Goal: Task Accomplishment & Management: Manage account settings

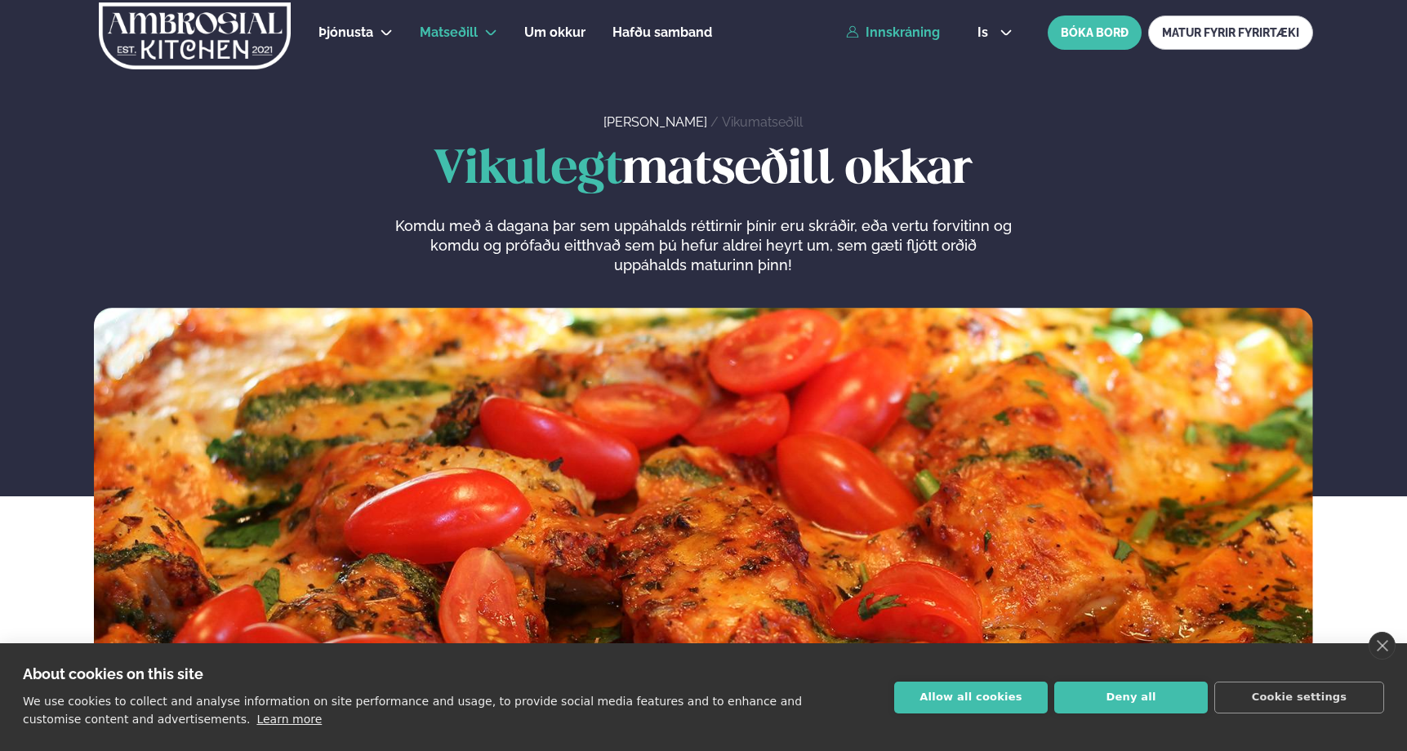
click at [900, 37] on link "Innskráning" at bounding box center [893, 32] width 94 height 15
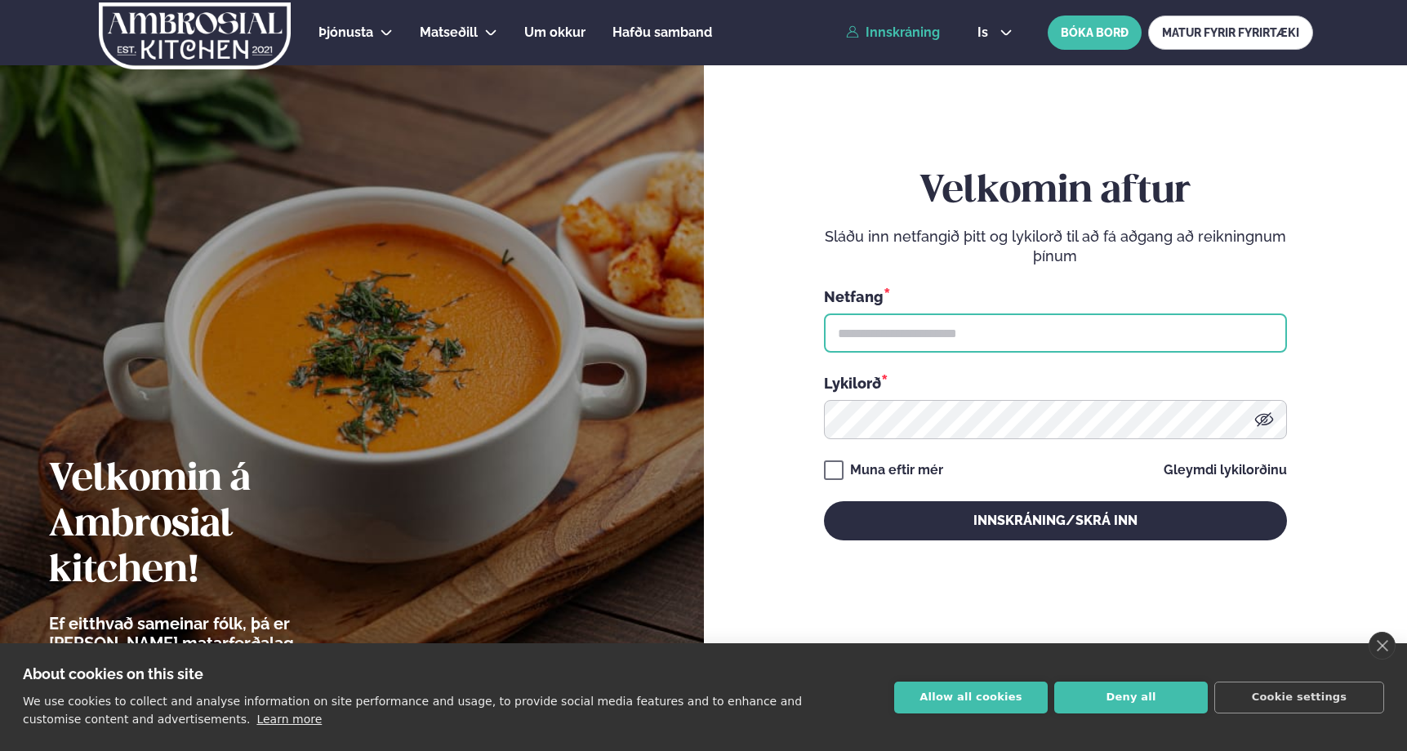
click at [865, 321] on input "text" at bounding box center [1055, 333] width 463 height 39
type input "**********"
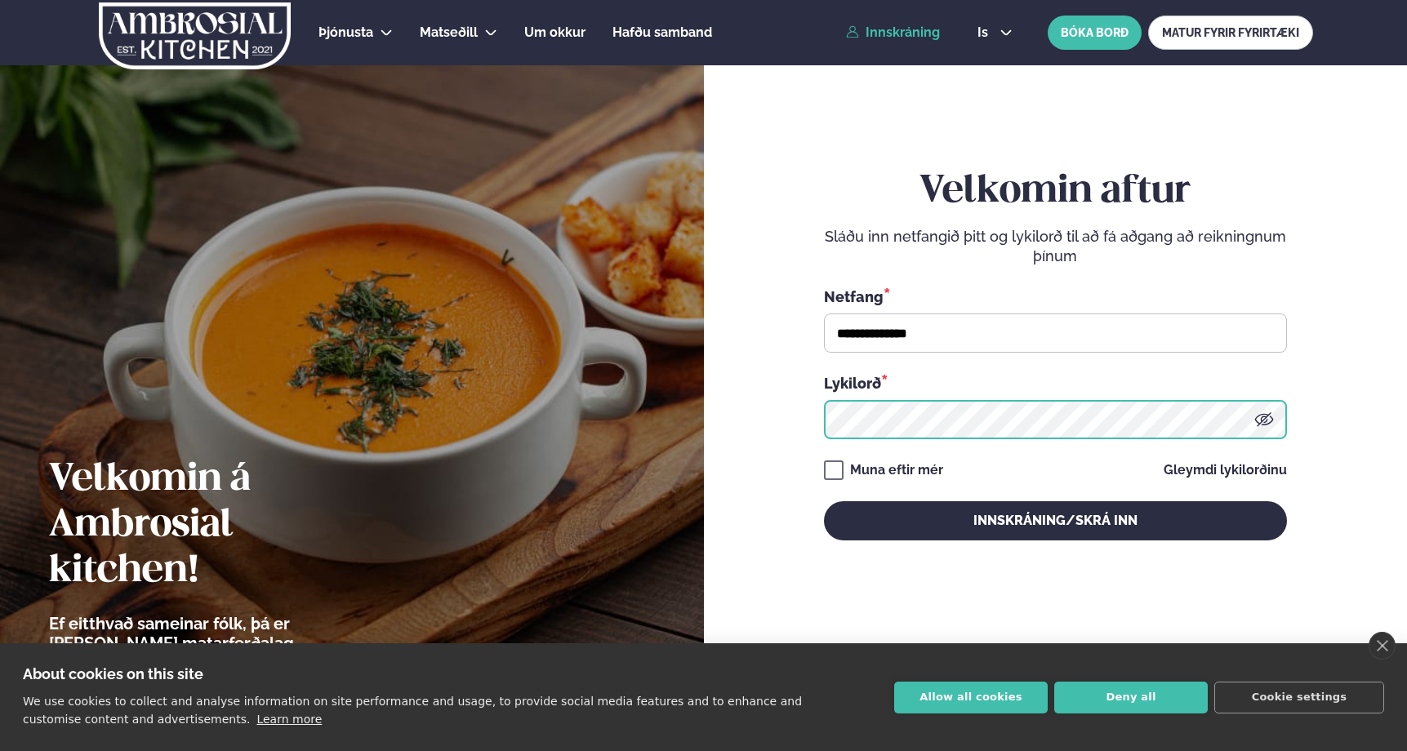
click at [824, 501] on button "Innskráning/Skrá inn" at bounding box center [1055, 520] width 463 height 39
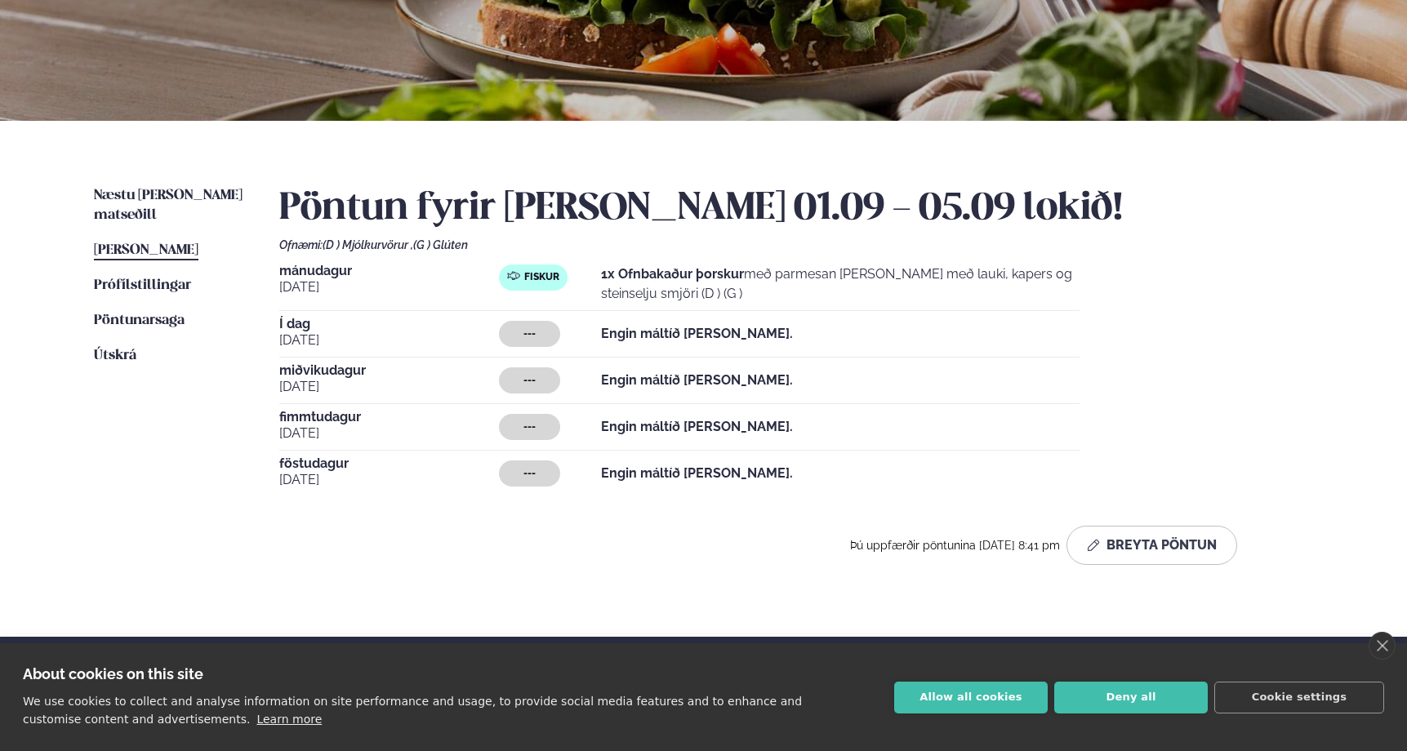
scroll to position [246, 0]
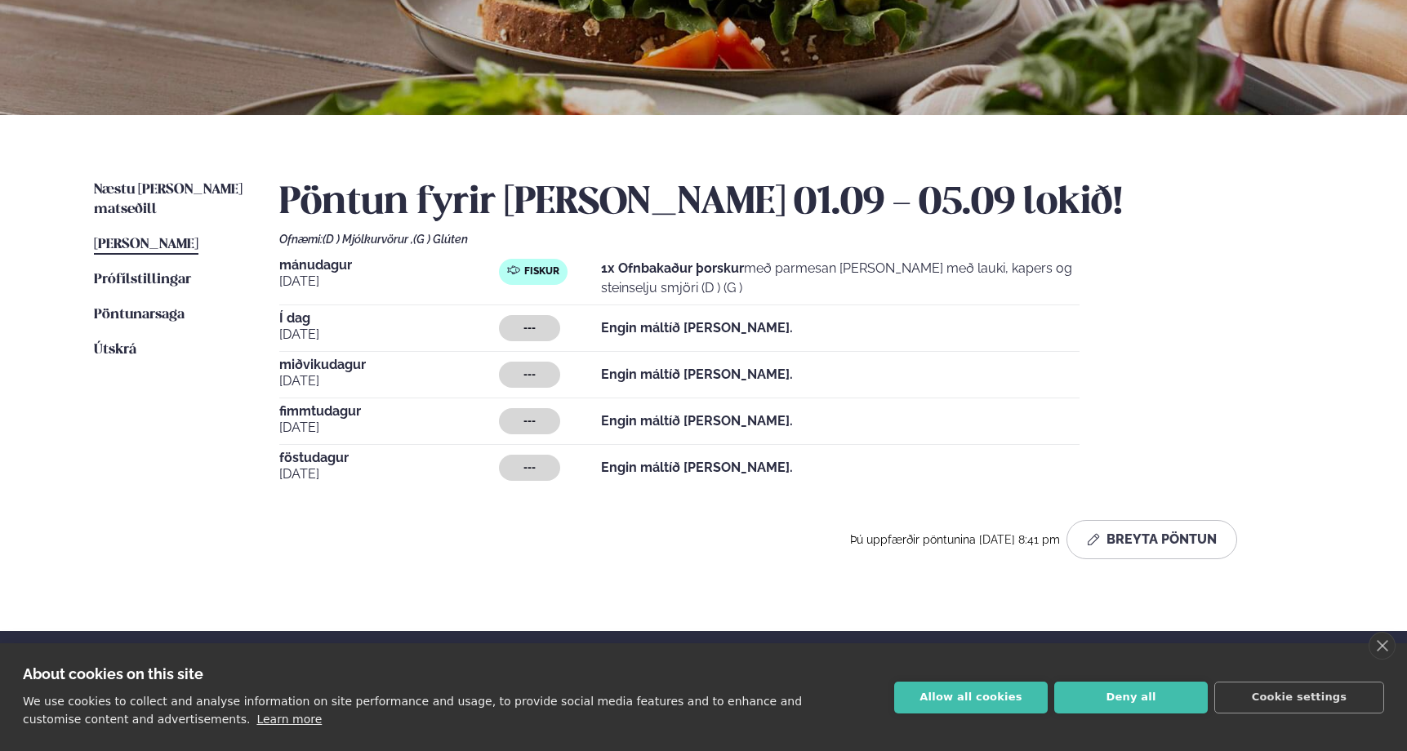
click at [340, 363] on span "miðvikudagur" at bounding box center [389, 364] width 220 height 13
click at [1378, 641] on link "close" at bounding box center [1381, 646] width 27 height 28
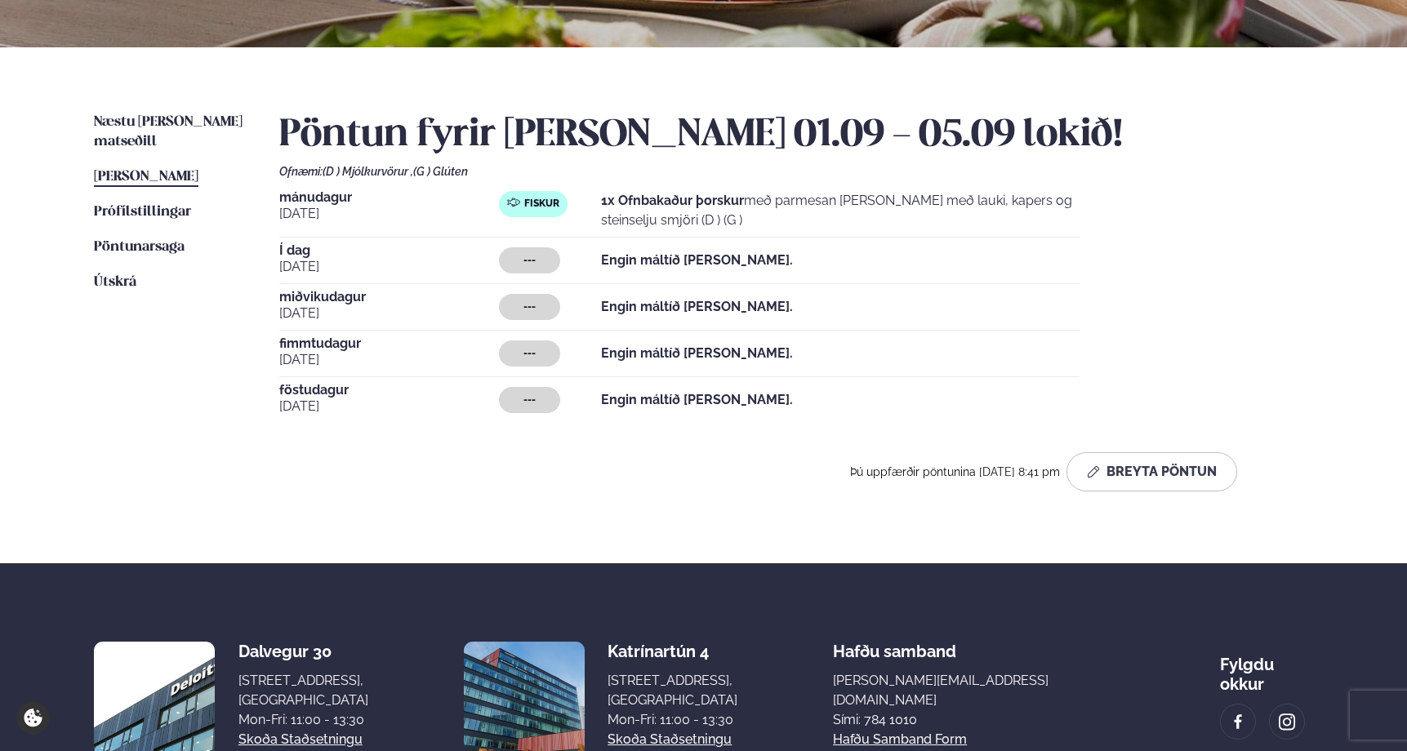
scroll to position [303, 0]
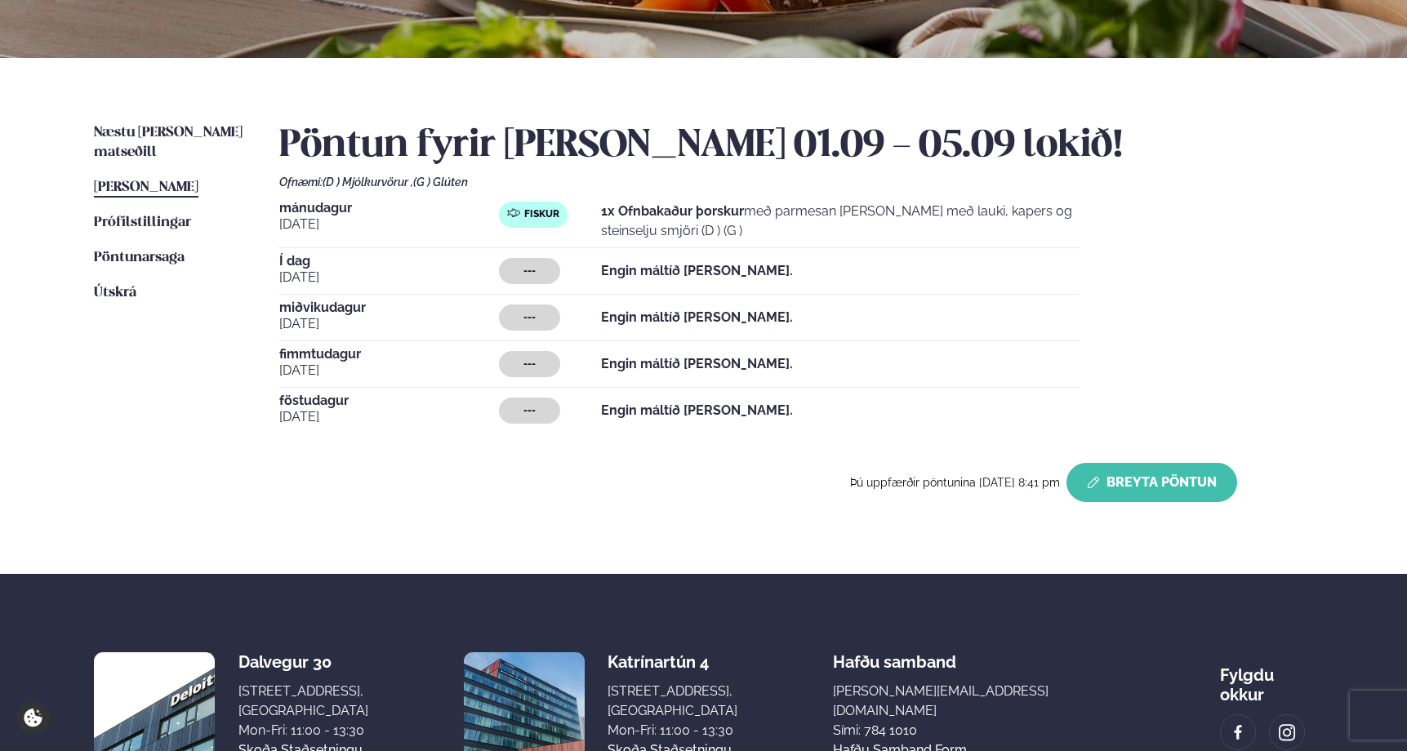
click at [1173, 483] on button "Breyta Pöntun" at bounding box center [1151, 482] width 171 height 39
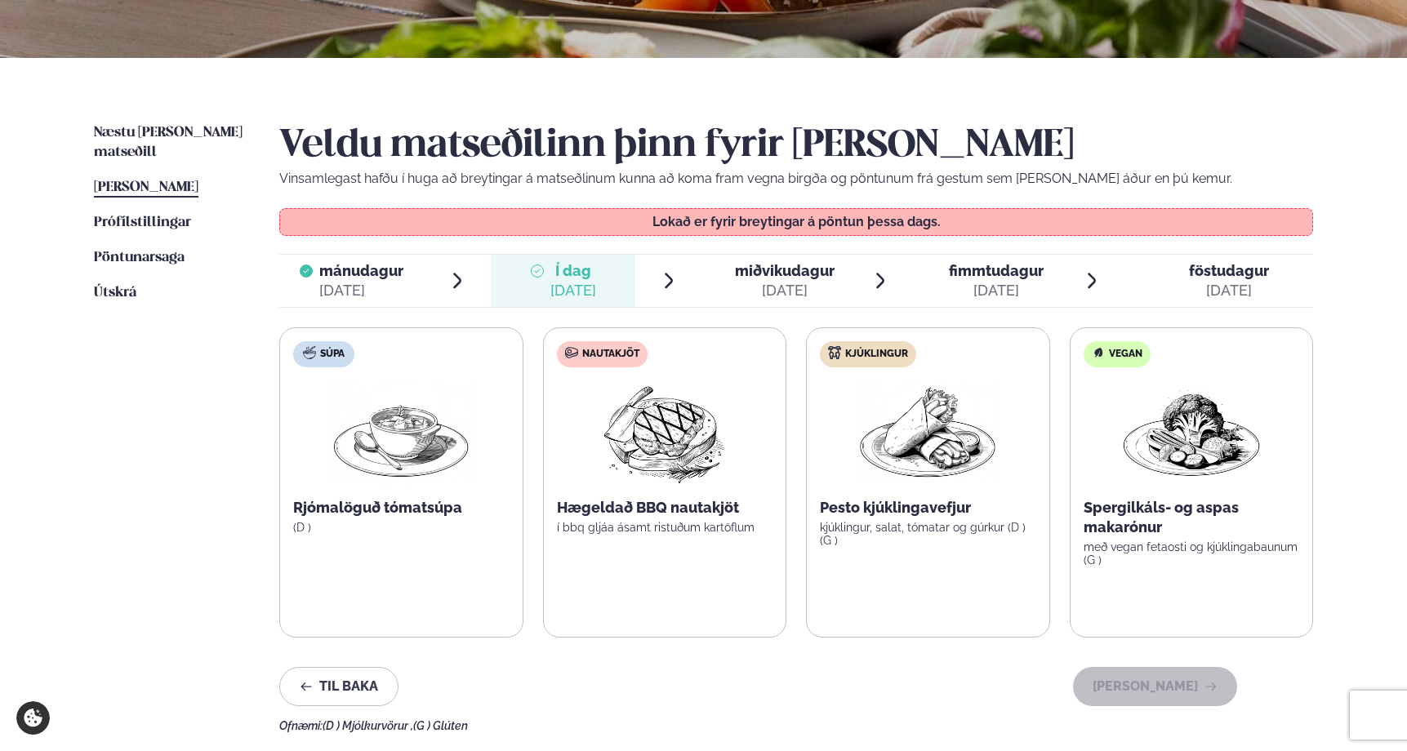
click at [799, 276] on span "miðvikudagur" at bounding box center [785, 270] width 100 height 17
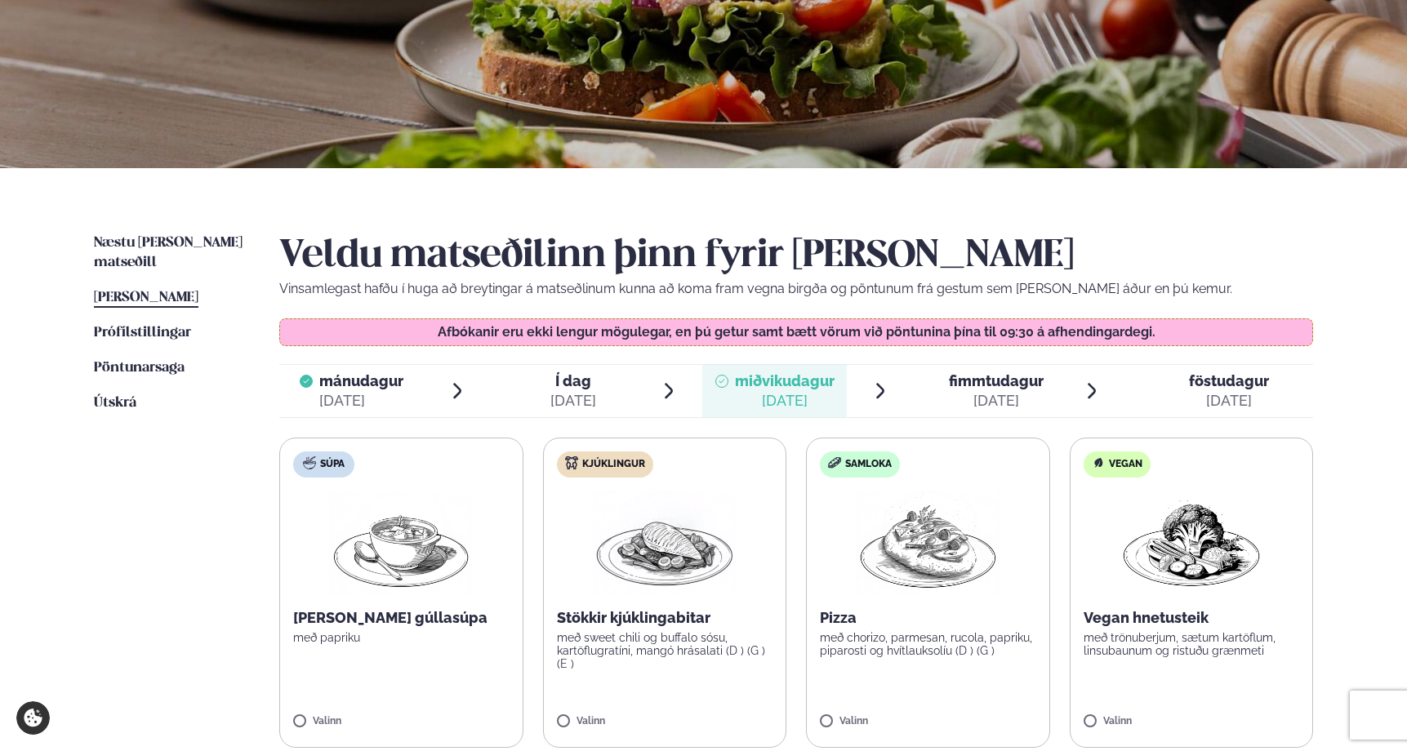
scroll to position [0, 0]
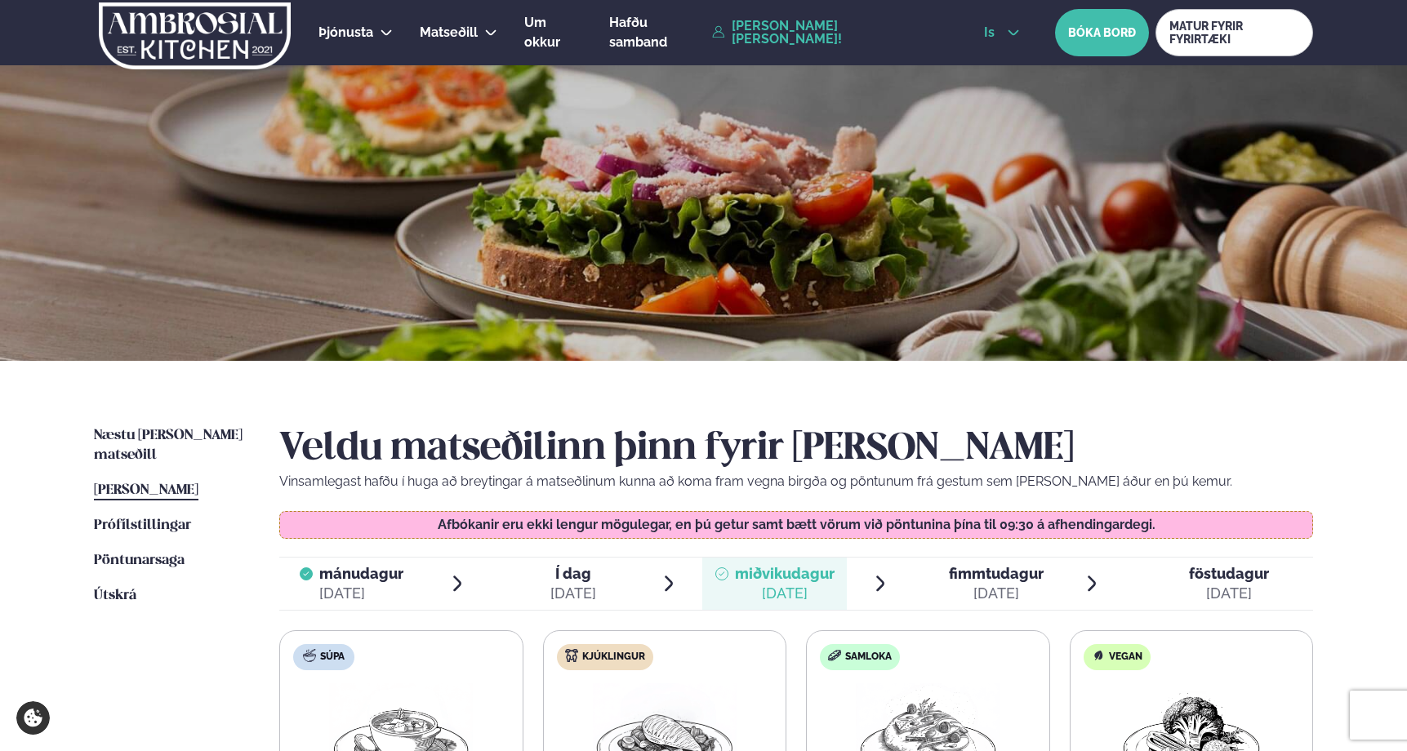
click at [1011, 34] on icon at bounding box center [1013, 32] width 13 height 13
click at [994, 61] on link "en" at bounding box center [1001, 62] width 61 height 33
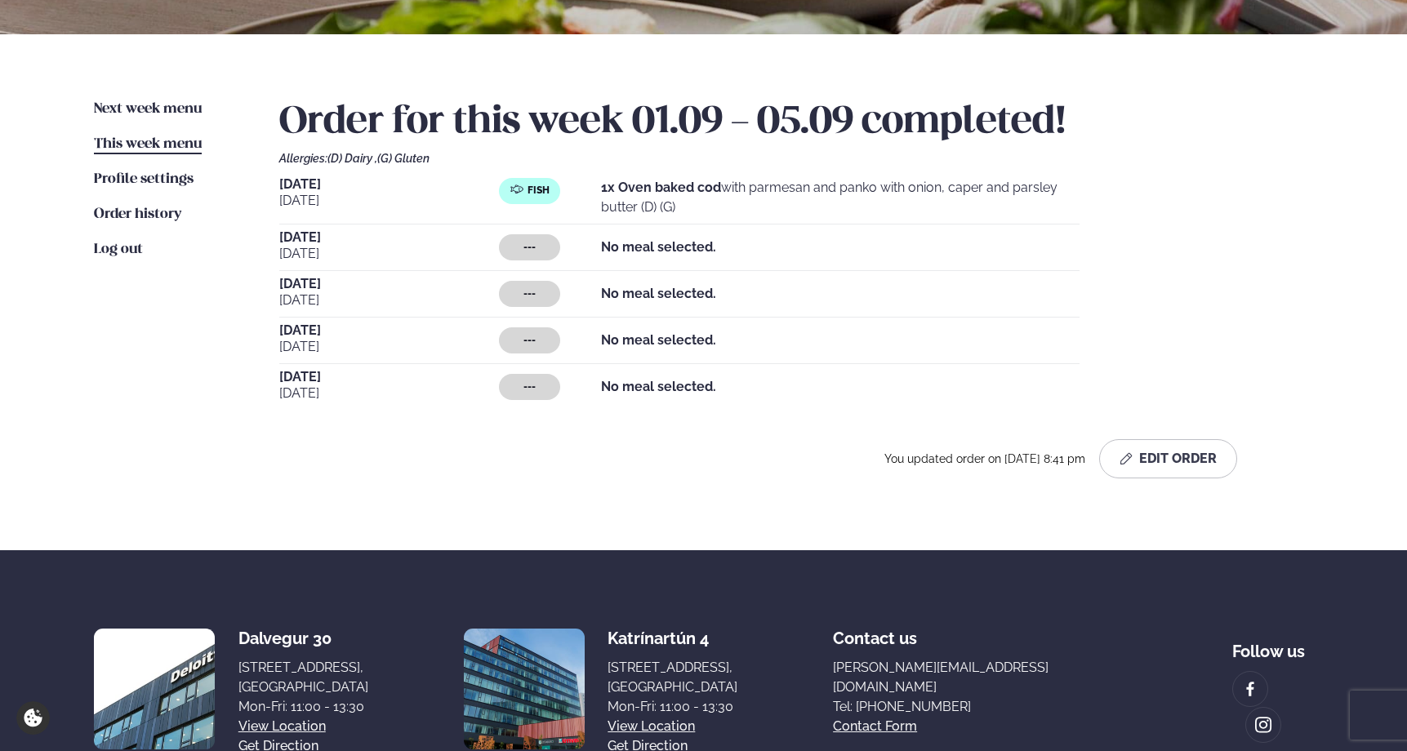
scroll to position [356, 0]
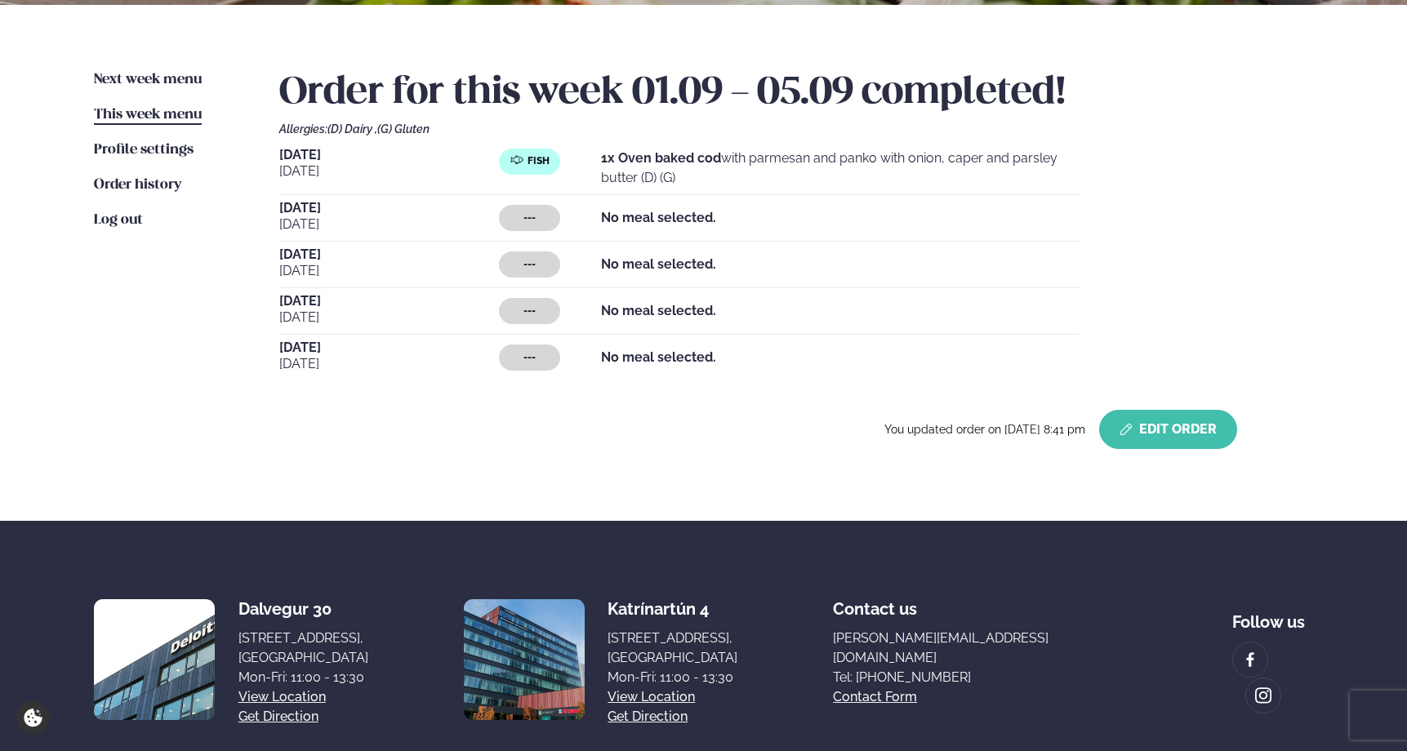
click at [1221, 422] on button "Edit Order" at bounding box center [1168, 429] width 138 height 39
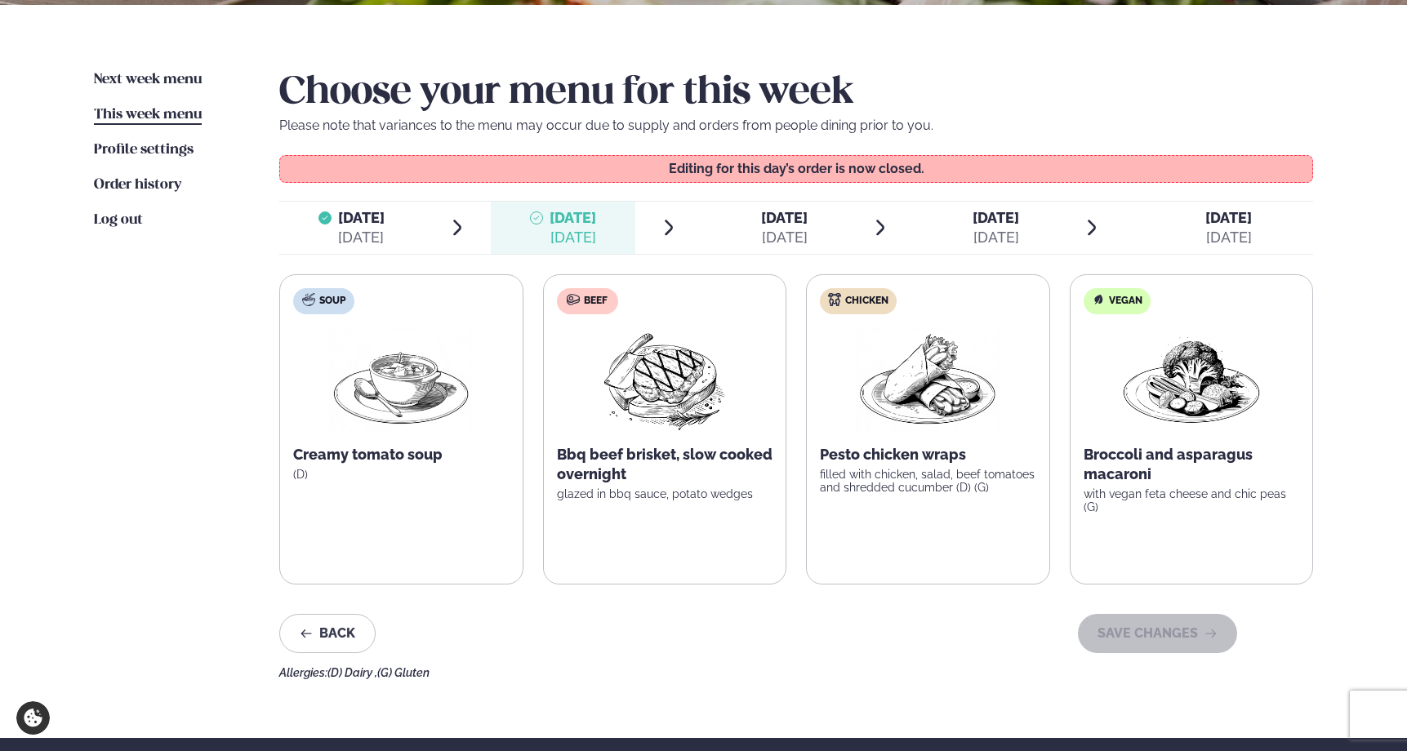
click at [786, 219] on span "[DATE]" at bounding box center [784, 217] width 47 height 17
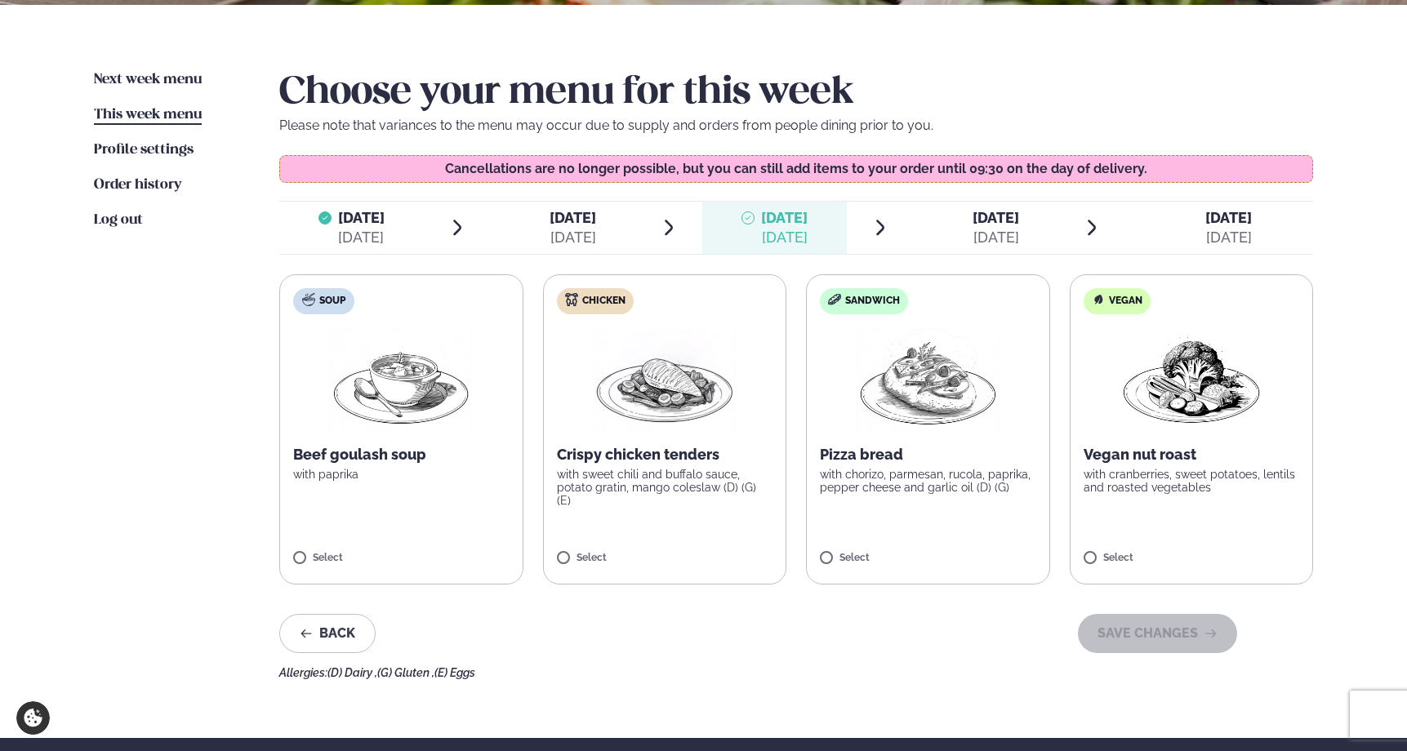
click at [982, 223] on span "[DATE]" at bounding box center [995, 217] width 47 height 17
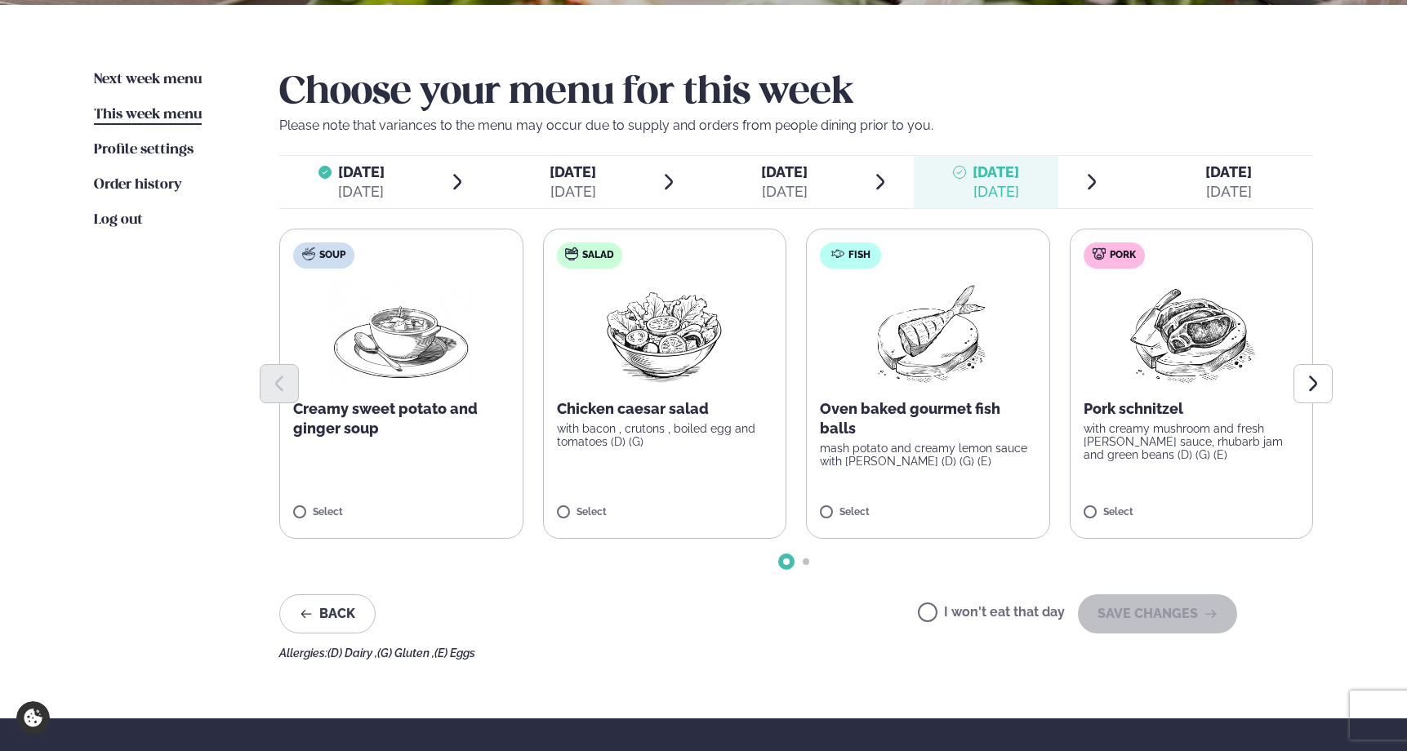
click at [1184, 186] on span "[DATE] [DATE]" at bounding box center [1219, 182] width 188 height 52
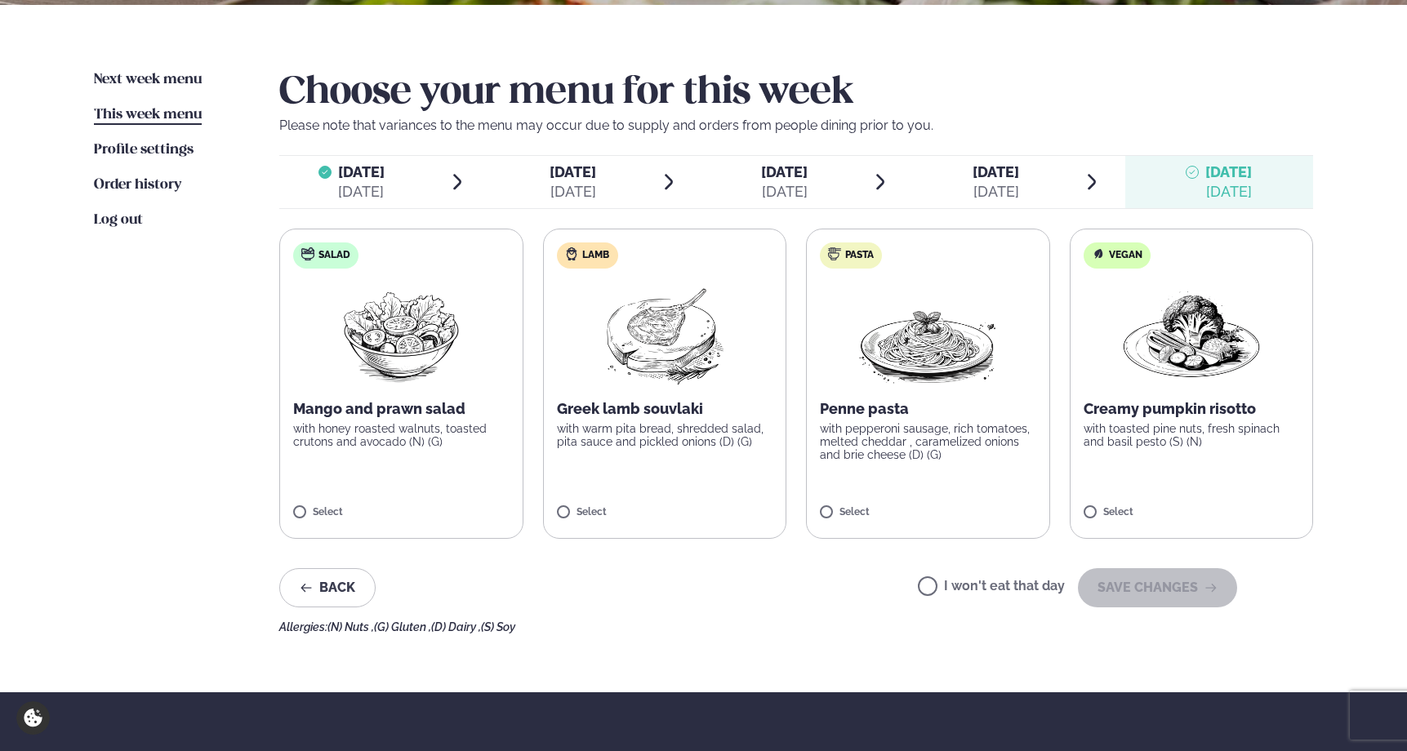
click at [581, 171] on span "[DATE]" at bounding box center [573, 172] width 47 height 20
